Goal: Download file/media

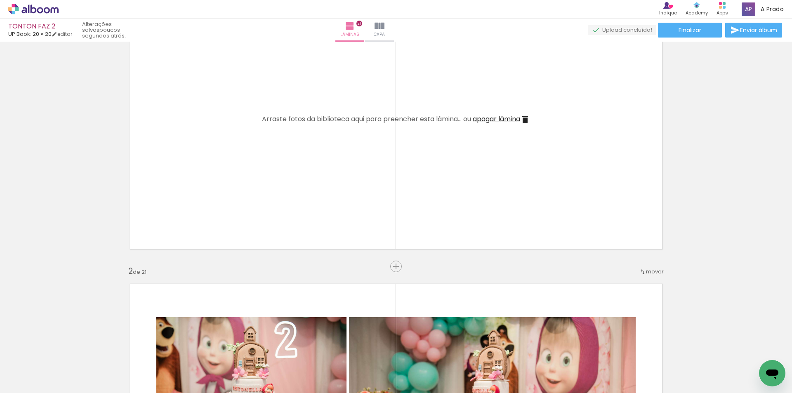
scroll to position [0, 3344]
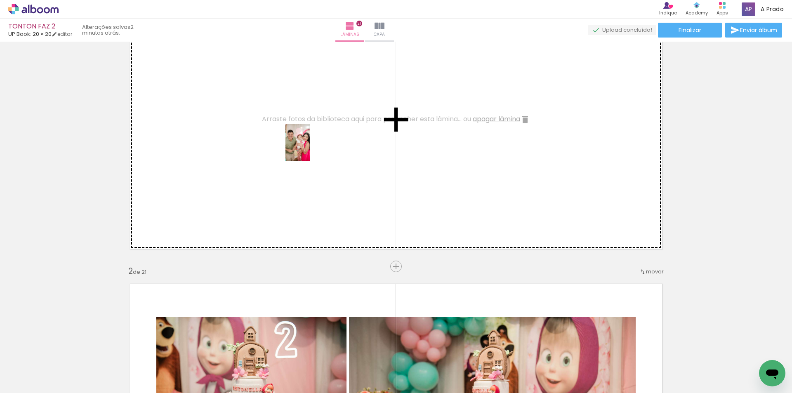
drag, startPoint x: 755, startPoint y: 366, endPoint x: 301, endPoint y: 140, distance: 507.2
click at [301, 140] on quentale-workspace at bounding box center [396, 196] width 792 height 393
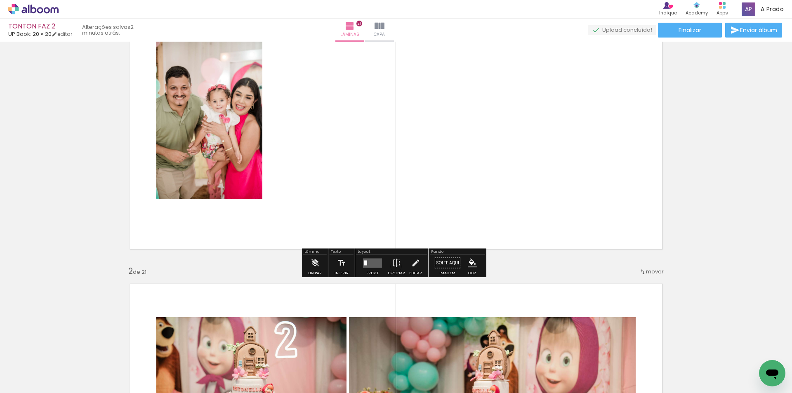
click at [365, 264] on div at bounding box center [365, 262] width 3 height 5
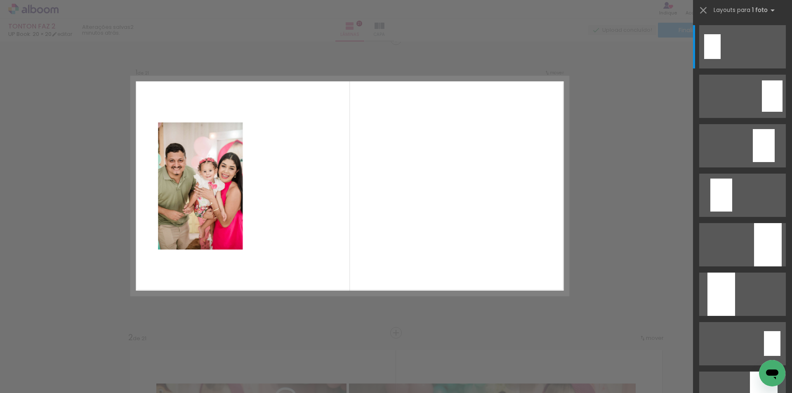
scroll to position [11, 0]
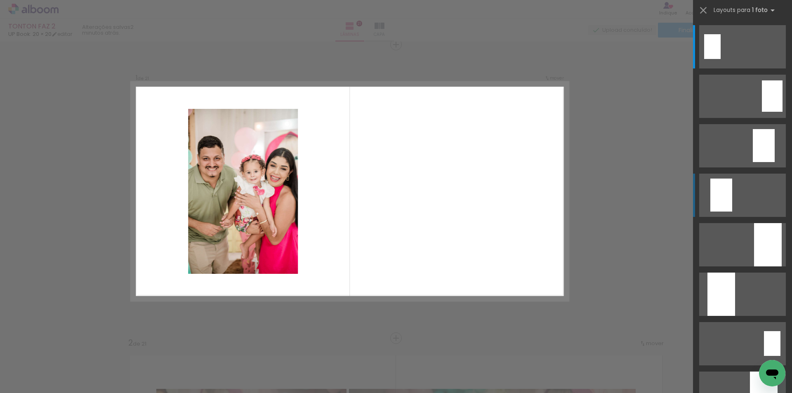
click at [718, 201] on div at bounding box center [721, 195] width 22 height 33
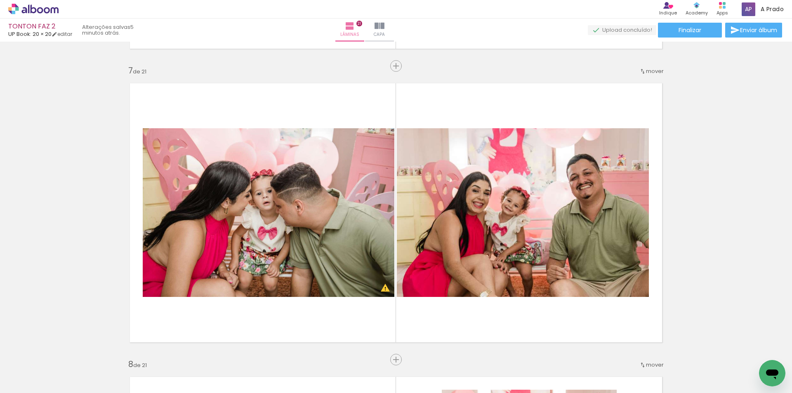
scroll to position [0, 3437]
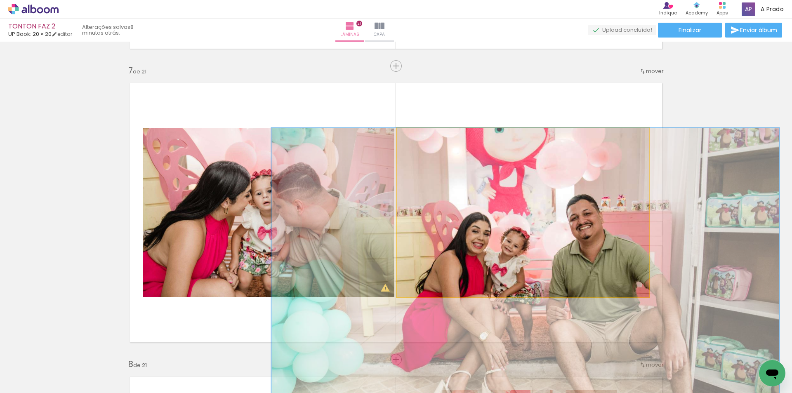
drag, startPoint x: 491, startPoint y: 224, endPoint x: 490, endPoint y: 253, distance: 28.9
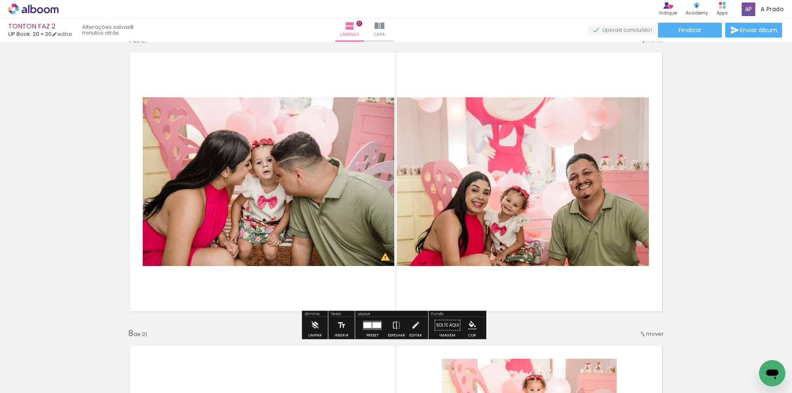
scroll to position [1834, 0]
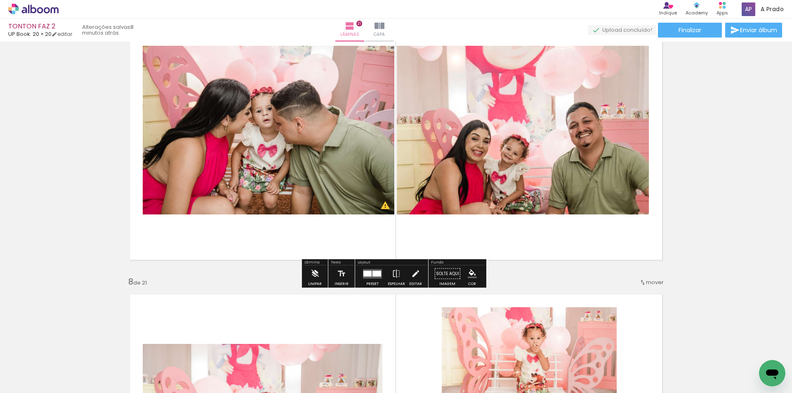
click at [317, 281] on iron-icon at bounding box center [314, 274] width 9 height 17
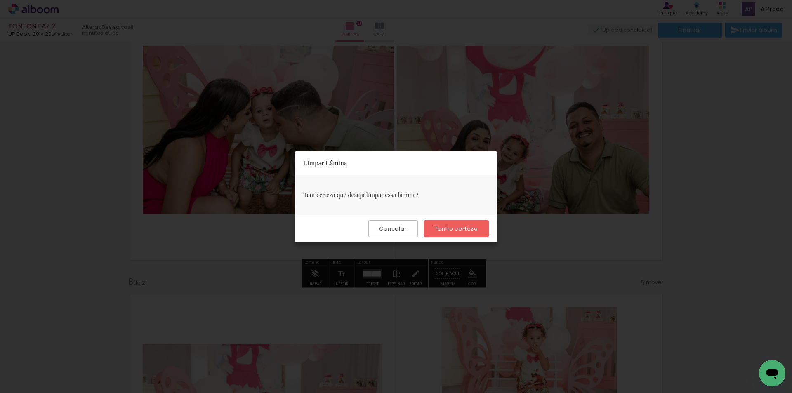
click at [460, 233] on paper-button "Tenho certeza" at bounding box center [456, 228] width 65 height 17
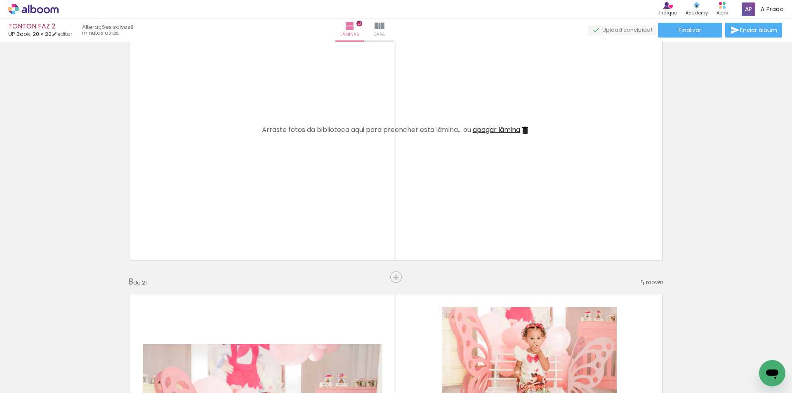
click at [21, 383] on span "Adicionar Fotos" at bounding box center [29, 381] width 25 height 9
click at [0, 0] on input "file" at bounding box center [0, 0] width 0 height 0
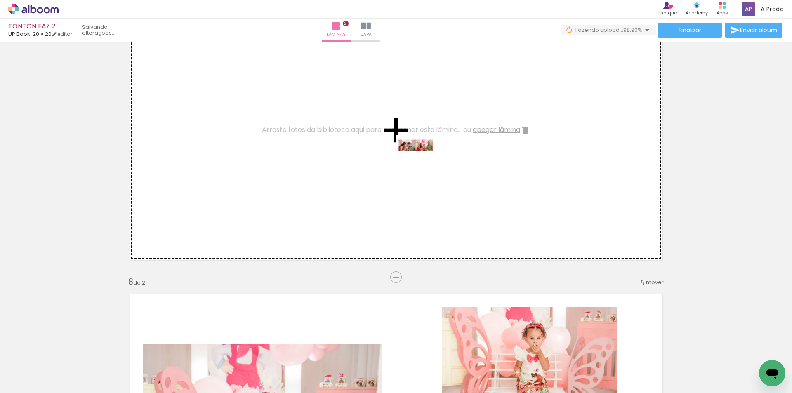
drag, startPoint x: 792, startPoint y: 374, endPoint x: 422, endPoint y: 161, distance: 426.9
click at [422, 161] on quentale-workspace at bounding box center [396, 196] width 792 height 393
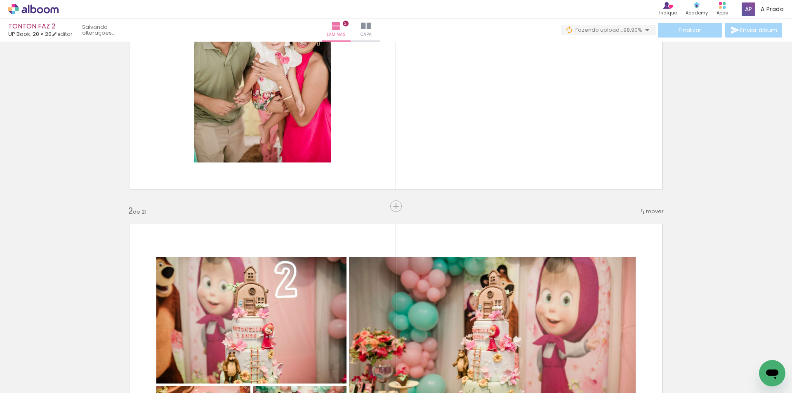
scroll to position [0, 0]
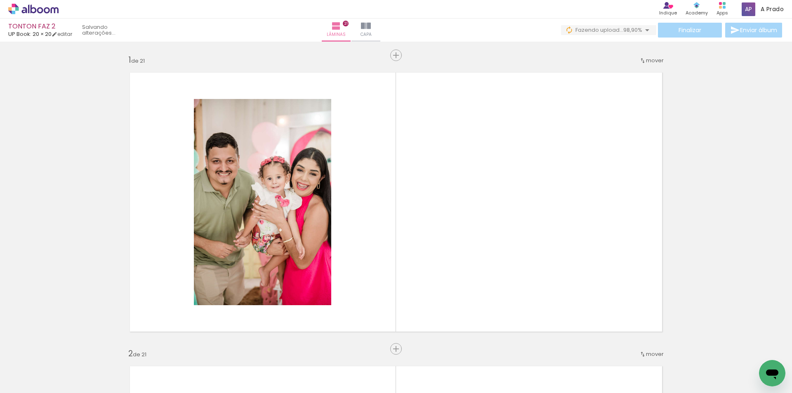
scroll to position [0, 3437]
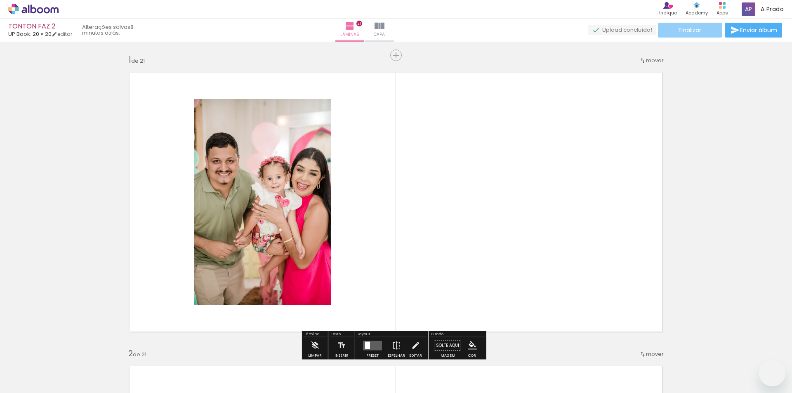
click at [685, 31] on span "Finalizar" at bounding box center [690, 30] width 23 height 6
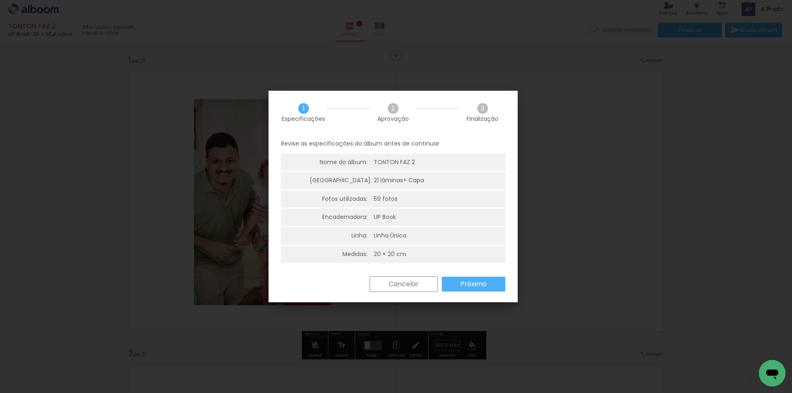
scroll to position [0, 3437]
click at [0, 0] on slot "Próximo" at bounding box center [0, 0] width 0 height 0
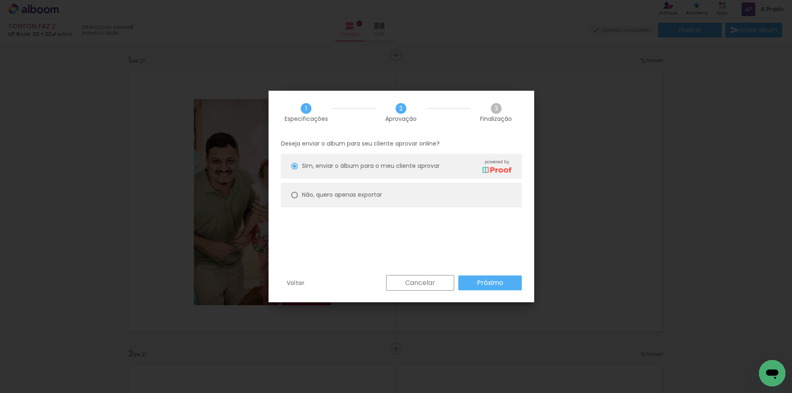
click at [403, 196] on paper-radio-button "Não, quero apenas exportar" at bounding box center [401, 195] width 241 height 25
type paper-radio-button "on"
click at [0, 0] on slot "Próximo" at bounding box center [0, 0] width 0 height 0
type input "Alta, 300 DPI"
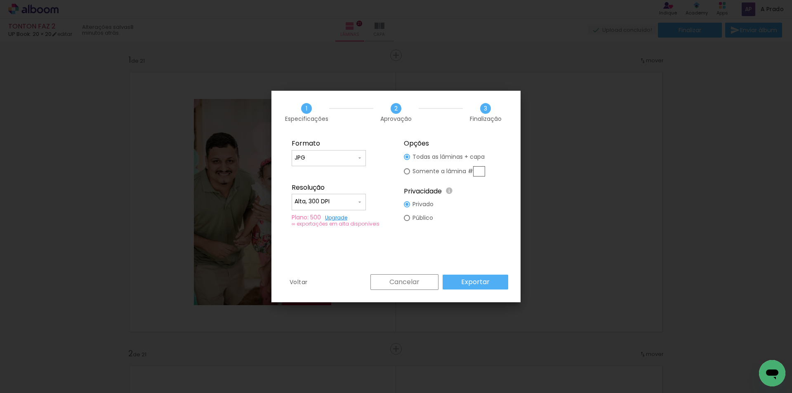
click at [479, 169] on input "text" at bounding box center [479, 171] width 12 height 10
type paper-radio-button "on"
type input "1"
click at [0, 0] on slot "Exportar" at bounding box center [0, 0] width 0 height 0
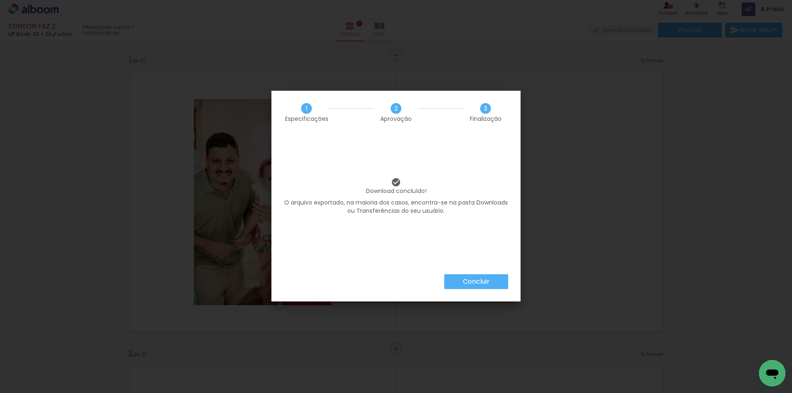
scroll to position [0, 3437]
click at [0, 0] on slot "Concluir" at bounding box center [0, 0] width 0 height 0
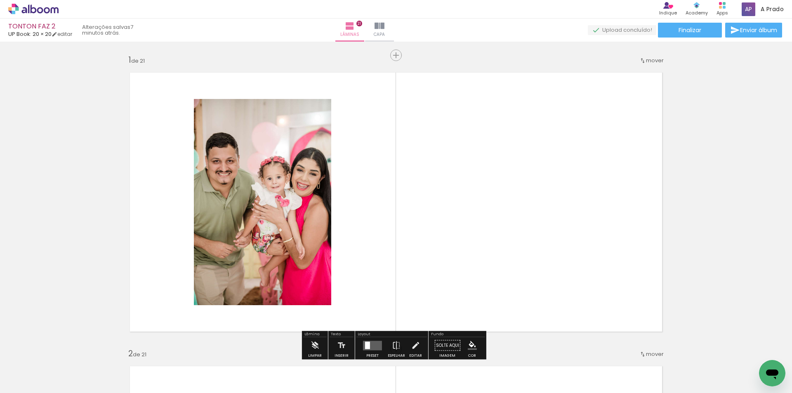
click at [45, 385] on paper-button "Adicionar Fotos" at bounding box center [25, 381] width 40 height 13
click at [0, 0] on input "file" at bounding box center [0, 0] width 0 height 0
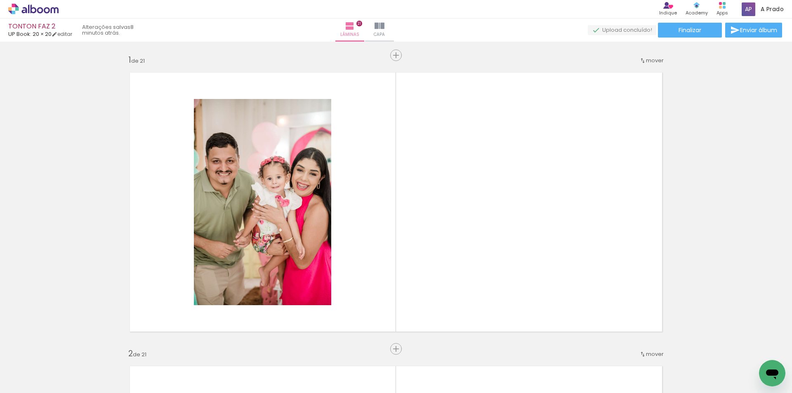
scroll to position [0, 3437]
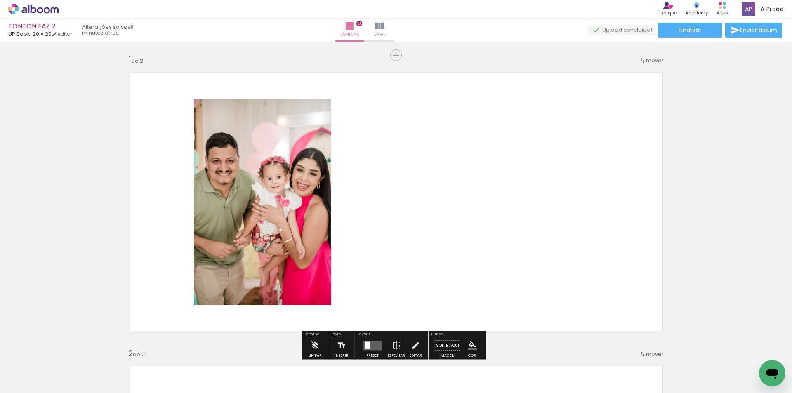
click at [14, 384] on iron-icon at bounding box center [12, 382] width 10 height 10
click at [0, 0] on input "file" at bounding box center [0, 0] width 0 height 0
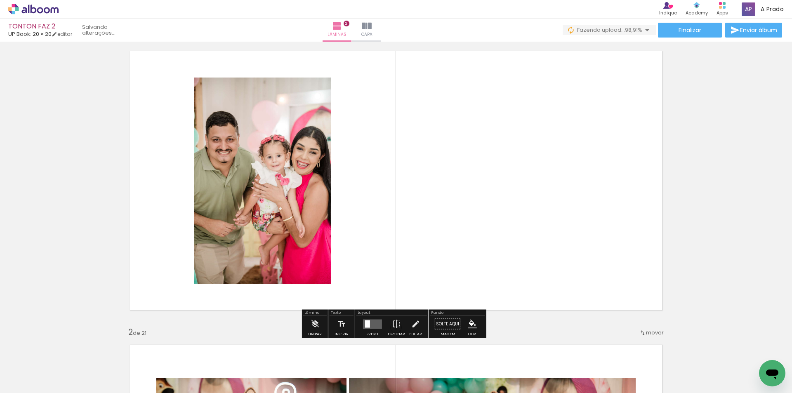
scroll to position [41, 0]
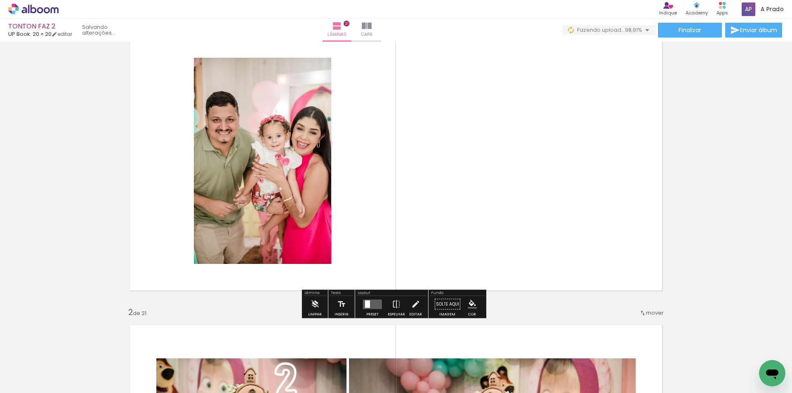
click at [286, 191] on quentale-photo at bounding box center [262, 161] width 137 height 206
click at [315, 308] on iron-icon at bounding box center [314, 304] width 9 height 17
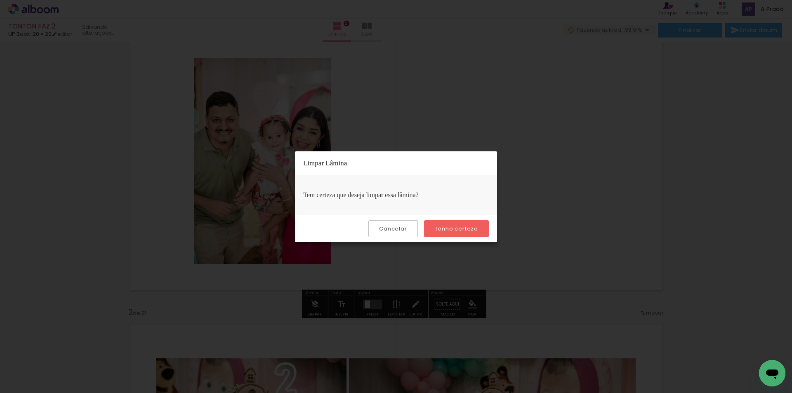
click at [0, 0] on slot "Tenho certeza" at bounding box center [0, 0] width 0 height 0
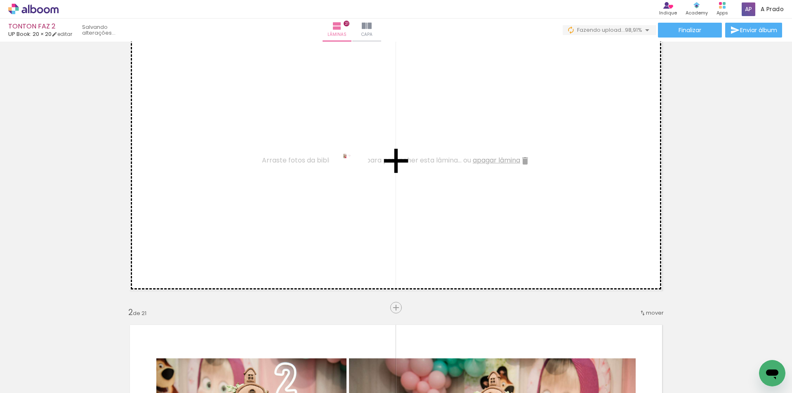
drag, startPoint x: 747, startPoint y: 373, endPoint x: 355, endPoint y: 170, distance: 441.4
click at [355, 170] on quentale-workspace at bounding box center [396, 196] width 792 height 393
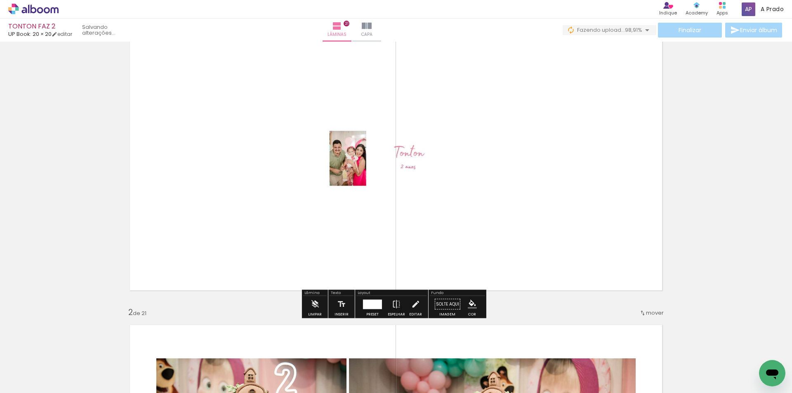
click at [373, 312] on div at bounding box center [372, 304] width 22 height 17
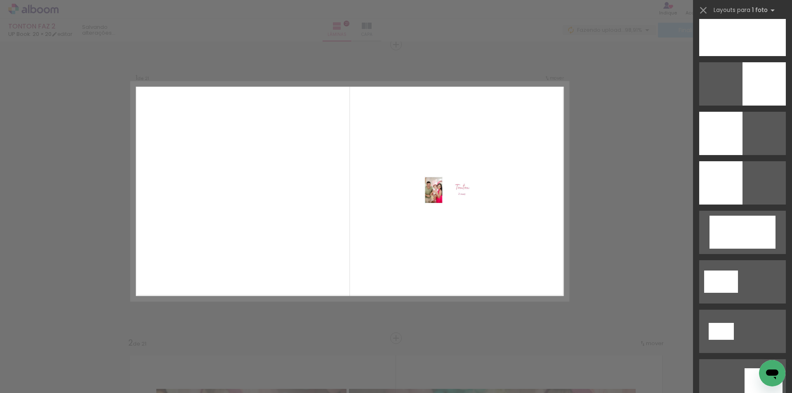
scroll to position [124, 0]
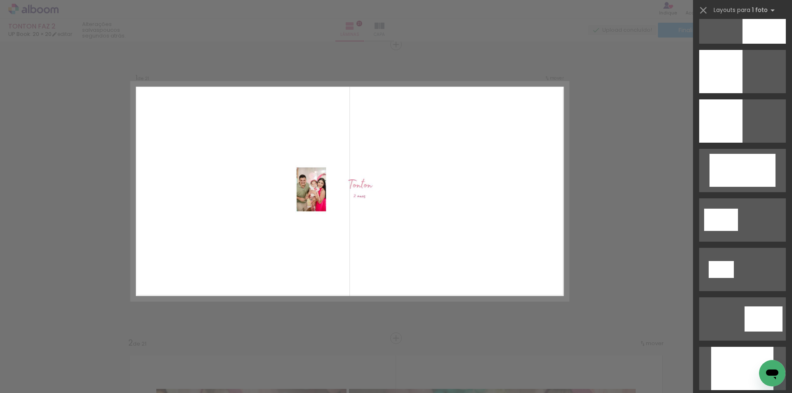
click at [540, 190] on quentale-layouter at bounding box center [349, 191] width 437 height 219
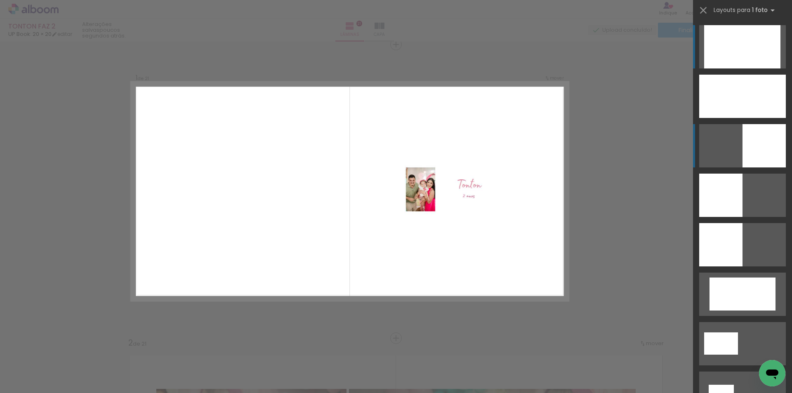
click at [774, 151] on div at bounding box center [764, 145] width 43 height 43
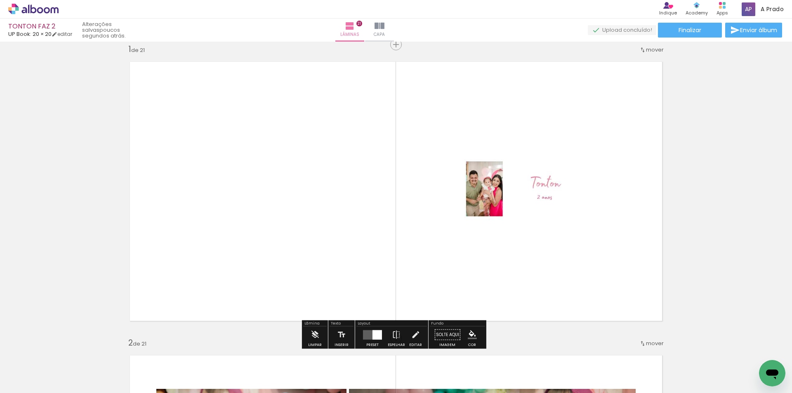
click at [524, 218] on quentale-photo at bounding box center [532, 191] width 273 height 273
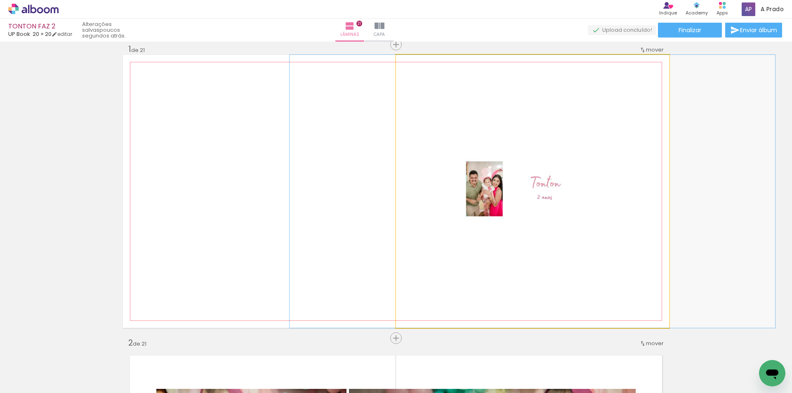
click at [528, 208] on quentale-photo at bounding box center [532, 191] width 273 height 273
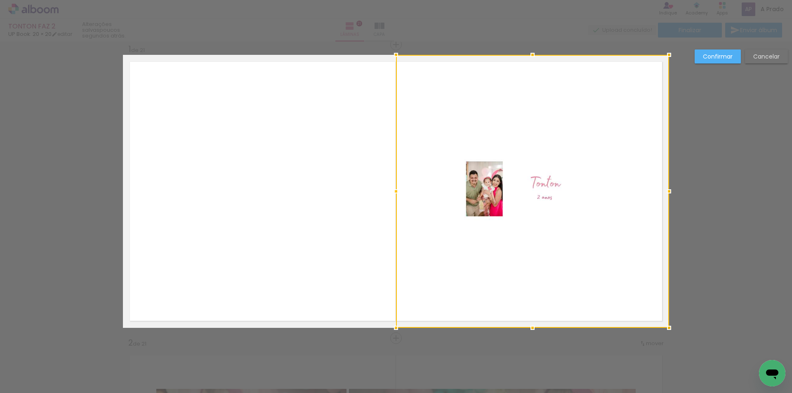
click at [528, 208] on div at bounding box center [532, 191] width 273 height 273
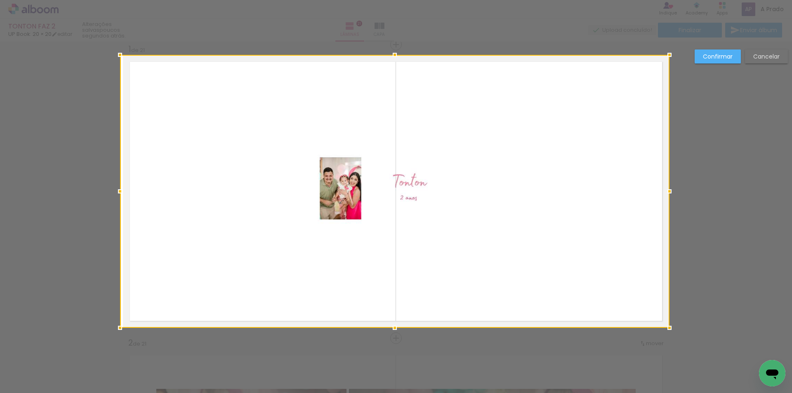
drag, startPoint x: 396, startPoint y: 195, endPoint x: 43, endPoint y: 200, distance: 352.8
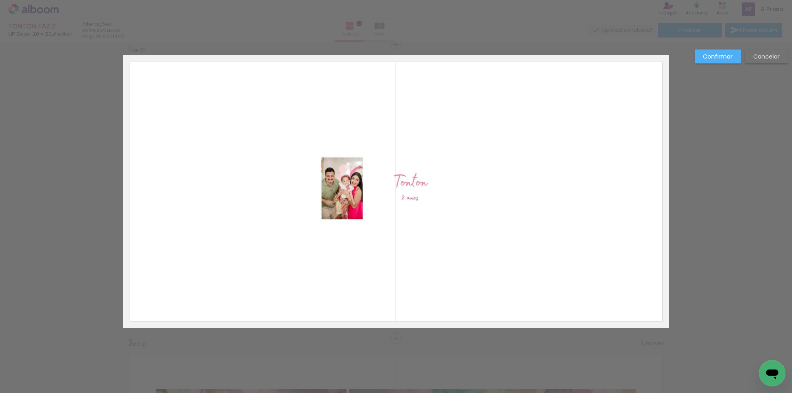
click at [588, 169] on quentale-photo at bounding box center [396, 191] width 546 height 273
